Goal: Transaction & Acquisition: Purchase product/service

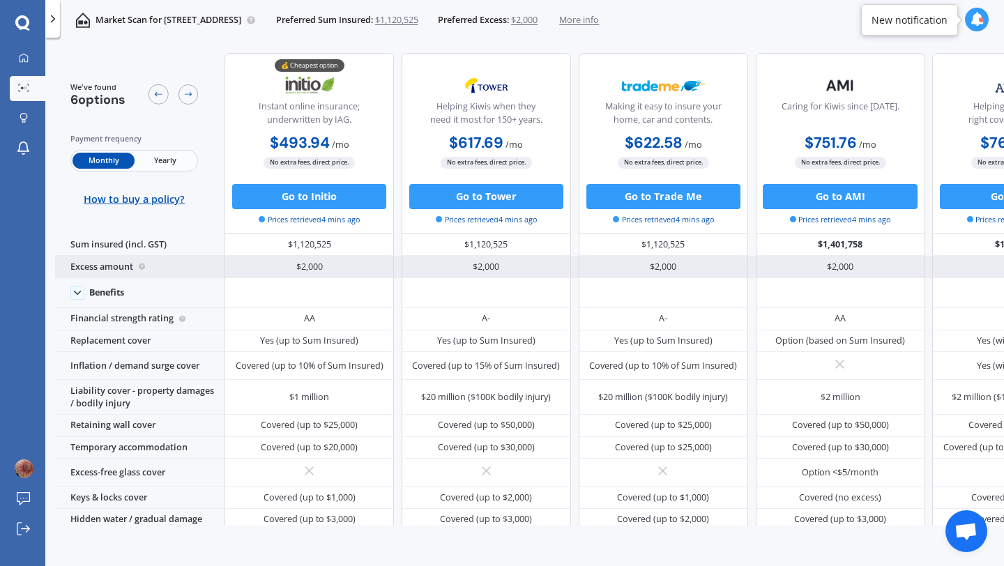
click at [308, 265] on div "$2,000" at bounding box center [308, 267] width 169 height 22
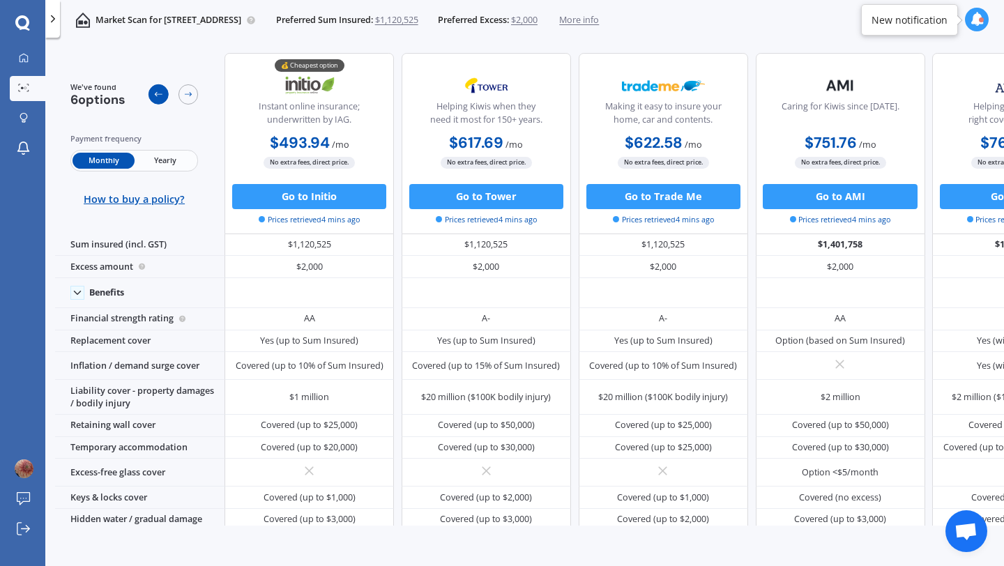
click at [157, 100] on div at bounding box center [159, 94] width 20 height 20
click at [27, 89] on icon at bounding box center [23, 88] width 11 height 8
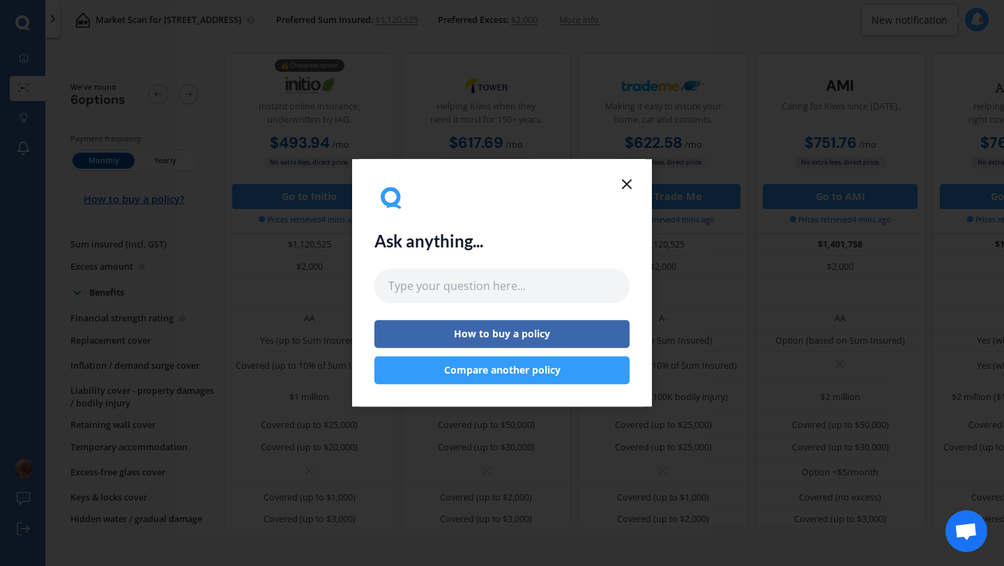
click at [627, 181] on icon at bounding box center [626, 184] width 17 height 17
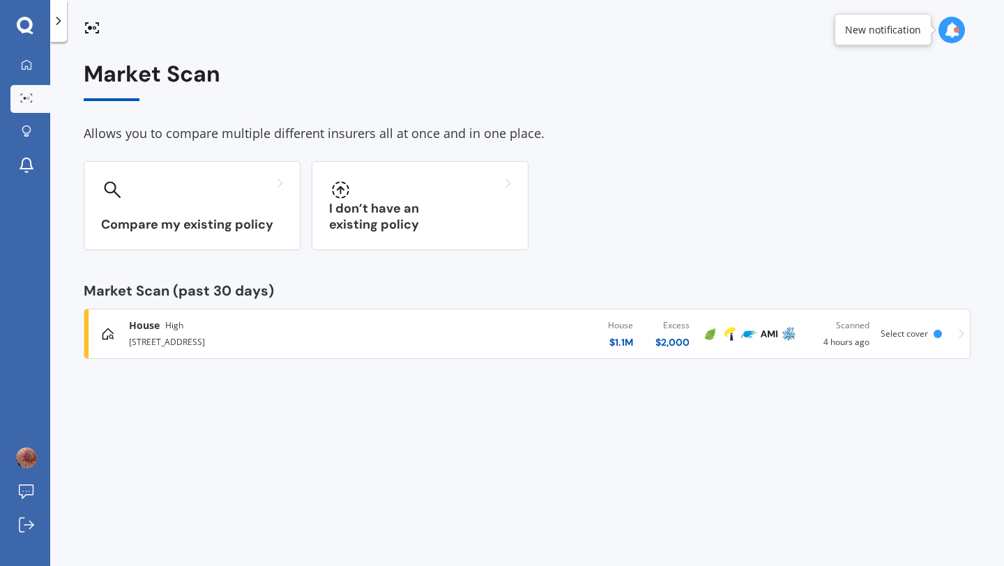
click at [896, 337] on span "Select cover" at bounding box center [904, 334] width 47 height 12
